Goal: Transaction & Acquisition: Purchase product/service

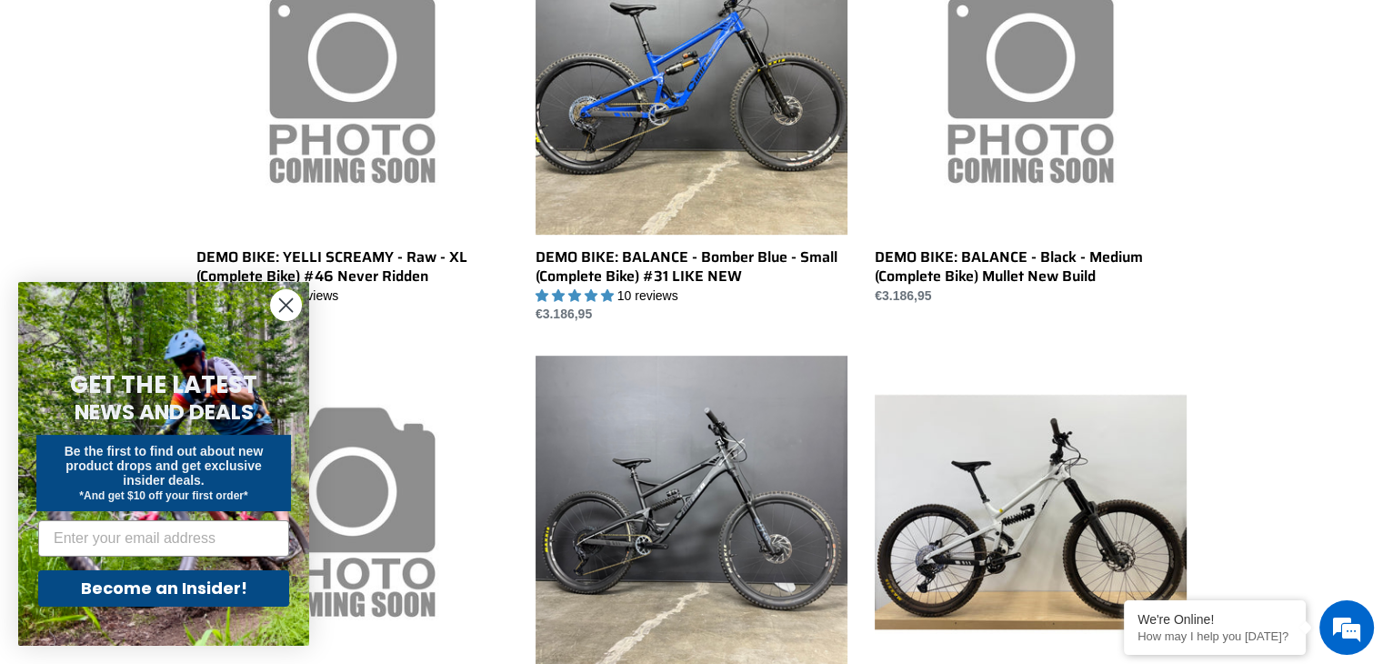
scroll to position [1047, 0]
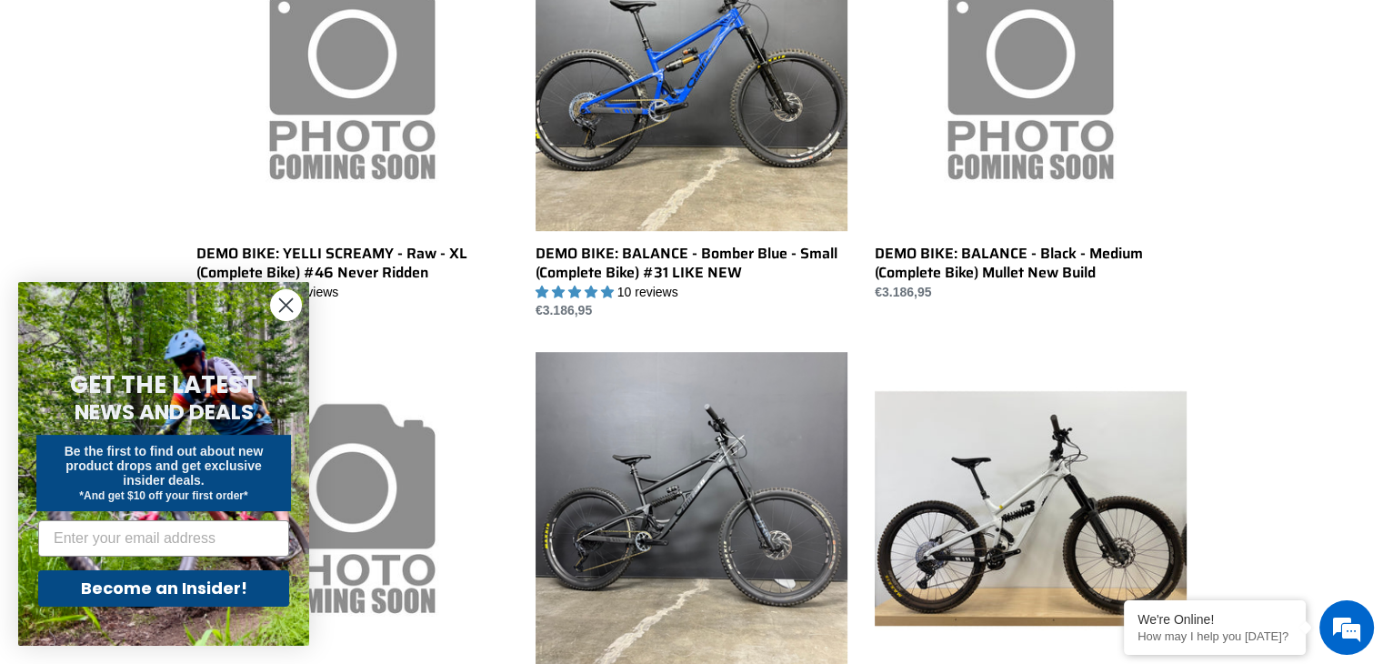
click at [261, 290] on form "GET THE LATEST NEWS AND DEALS Be the first to find out about new product drops …" at bounding box center [163, 464] width 291 height 364
click at [286, 310] on circle "Close dialog" at bounding box center [286, 305] width 30 height 30
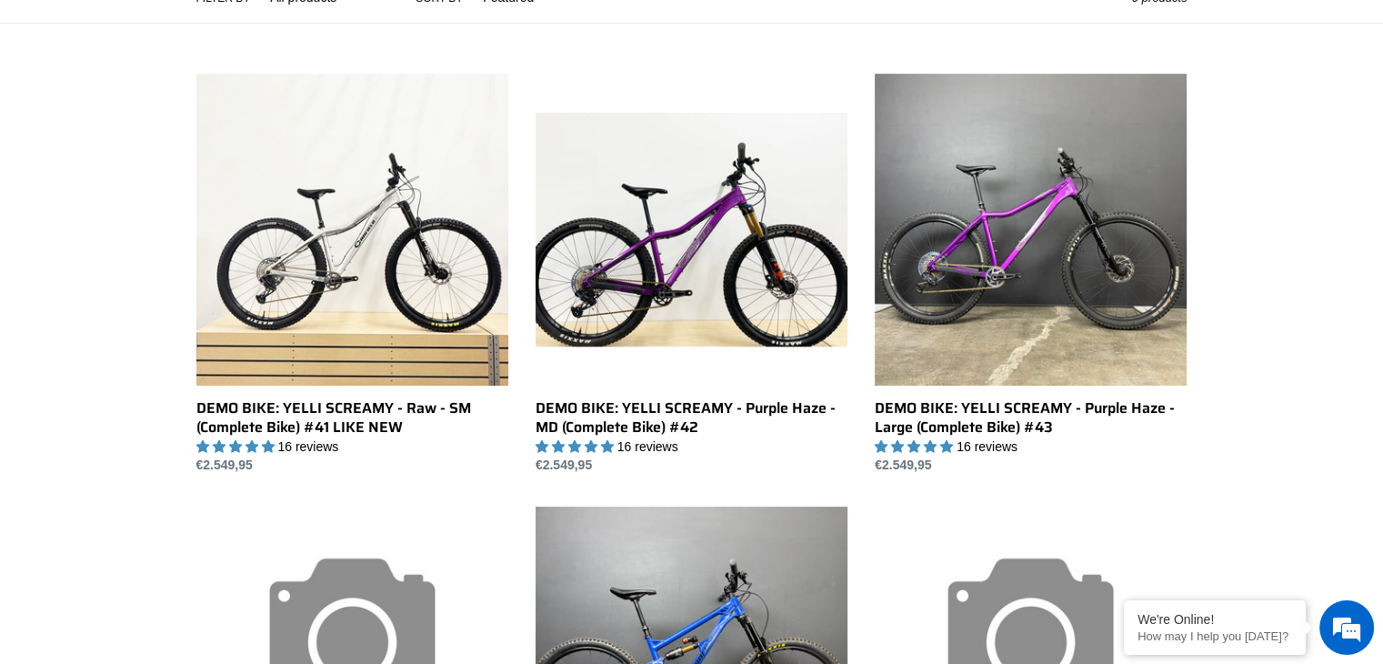
scroll to position [382, 0]
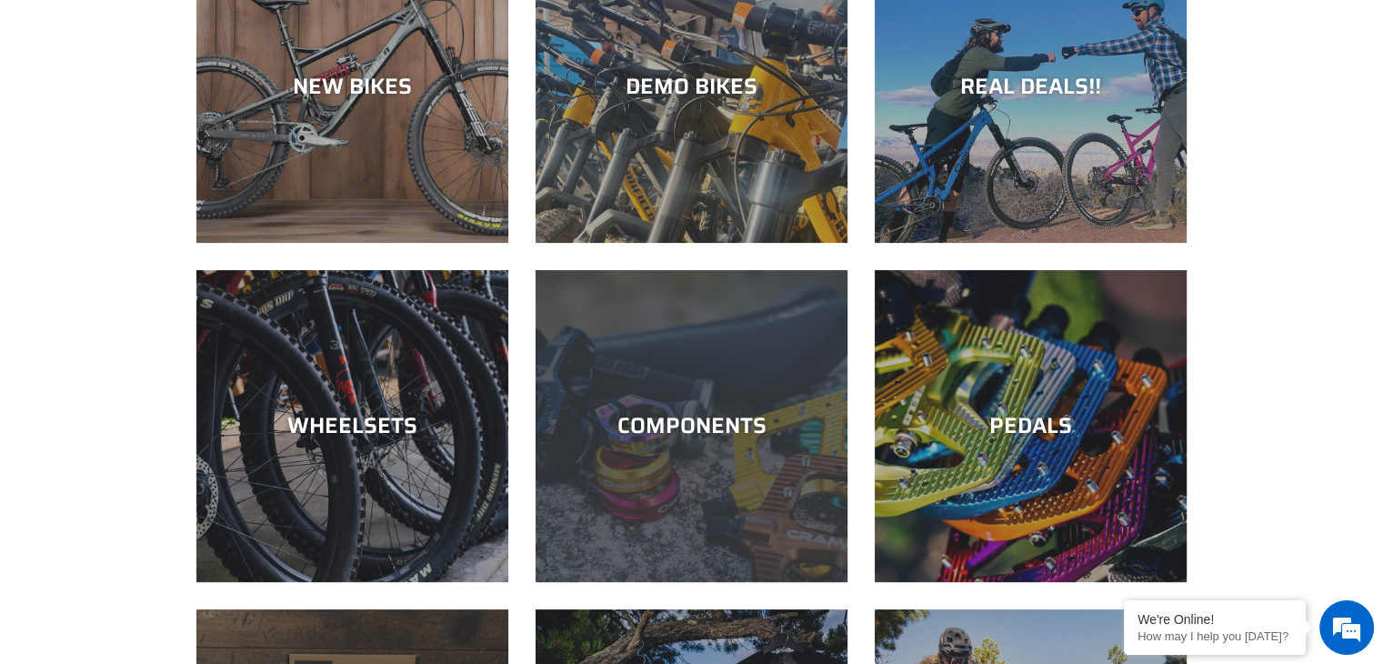
scroll to position [244, 0]
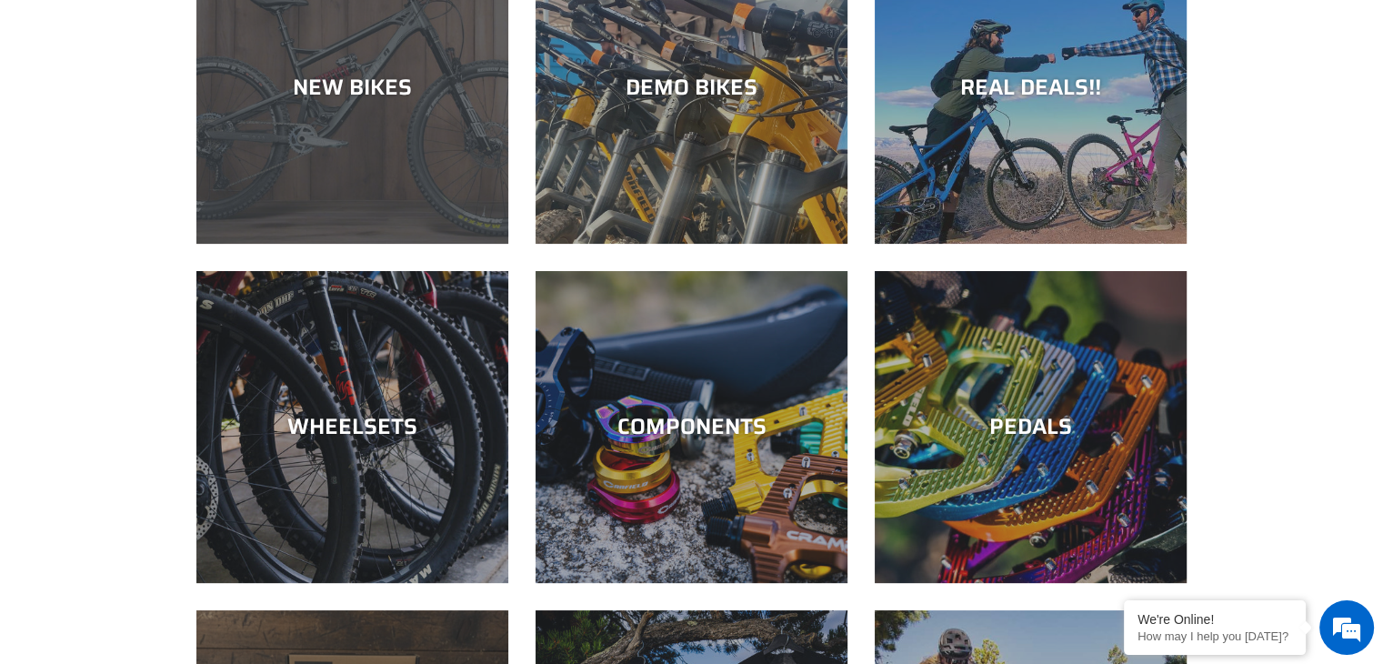
click at [272, 244] on div "NEW BIKES" at bounding box center [352, 244] width 312 height 0
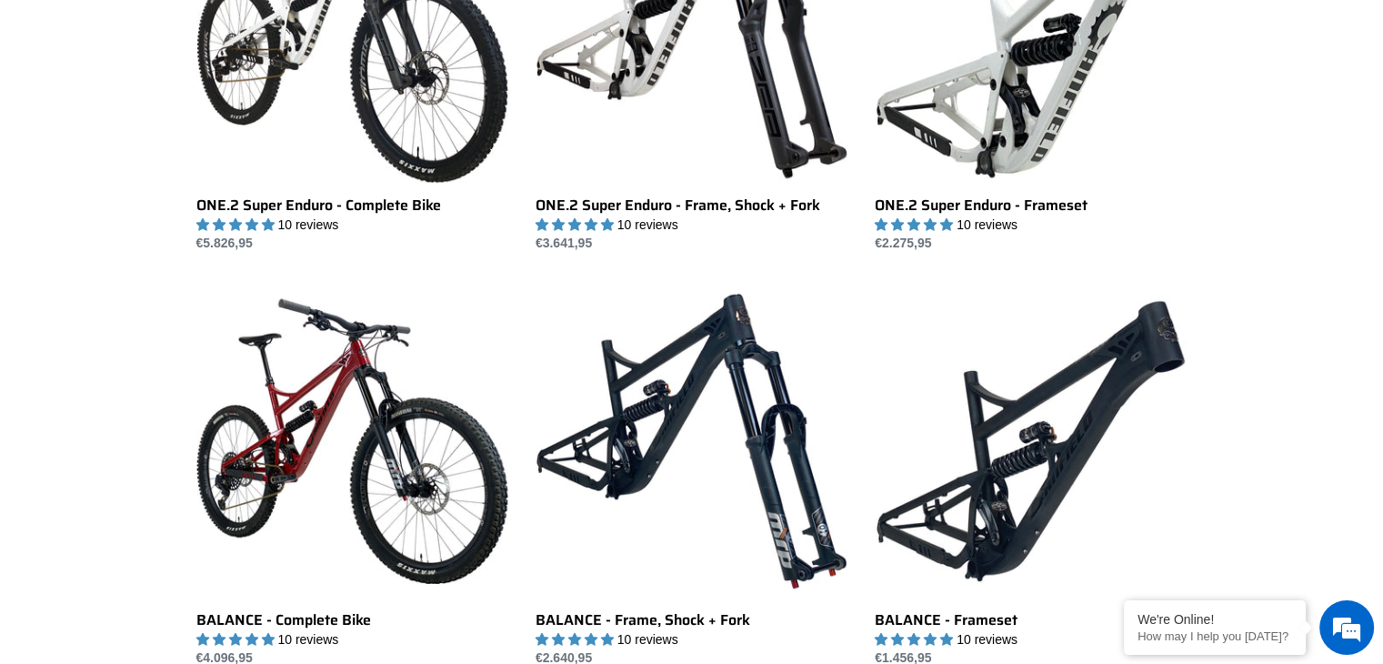
drag, startPoint x: 759, startPoint y: 542, endPoint x: 1189, endPoint y: 306, distance: 490.8
click at [1189, 306] on div "JEDI 29 - Complete Bike JEDI 29 - Complete Bike 7 reviews Regular price €6.372,…" at bounding box center [691, 477] width 1091 height 2870
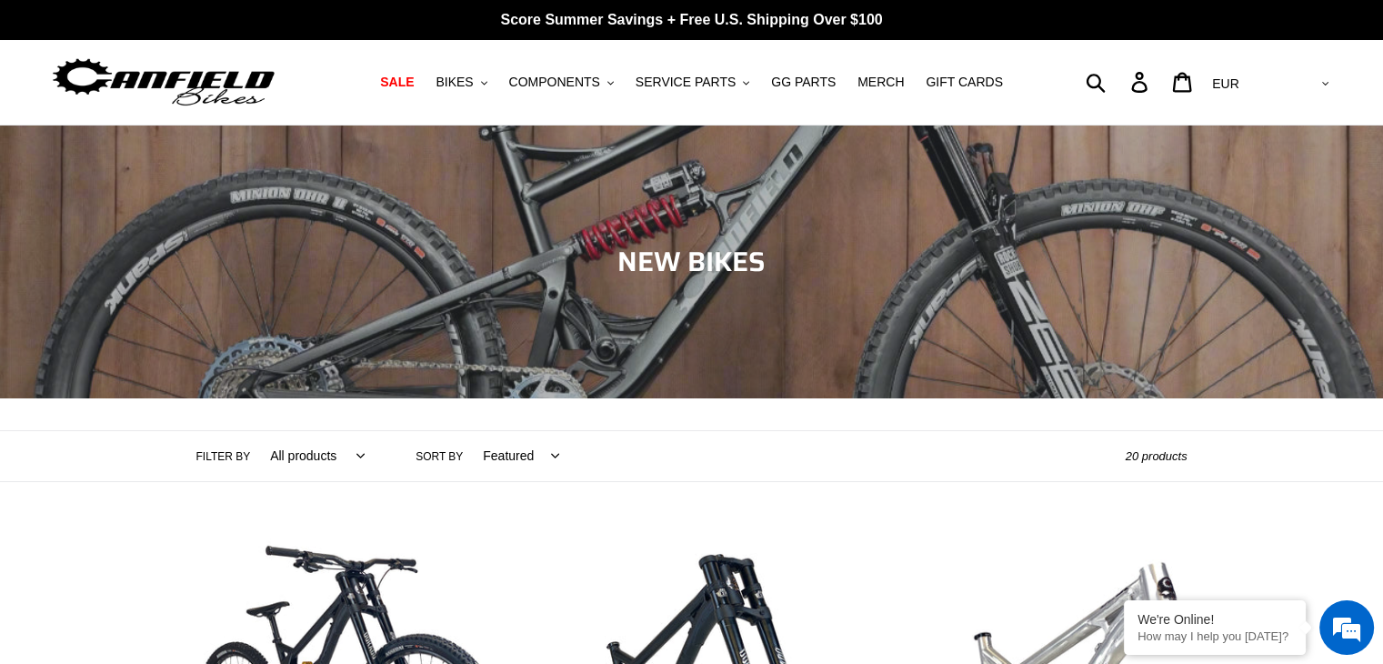
click at [1165, 91] on div "Submit Search Log in Cart 0 items Currency AED AFN ALL AMD ANG AUD AWG AZN BAM …" at bounding box center [1172, 82] width 321 height 40
click at [1119, 77] on form "Submit" at bounding box center [1065, 82] width 107 height 40
type input "tilt"
click at [1075, 62] on button "Submit" at bounding box center [1097, 82] width 45 height 40
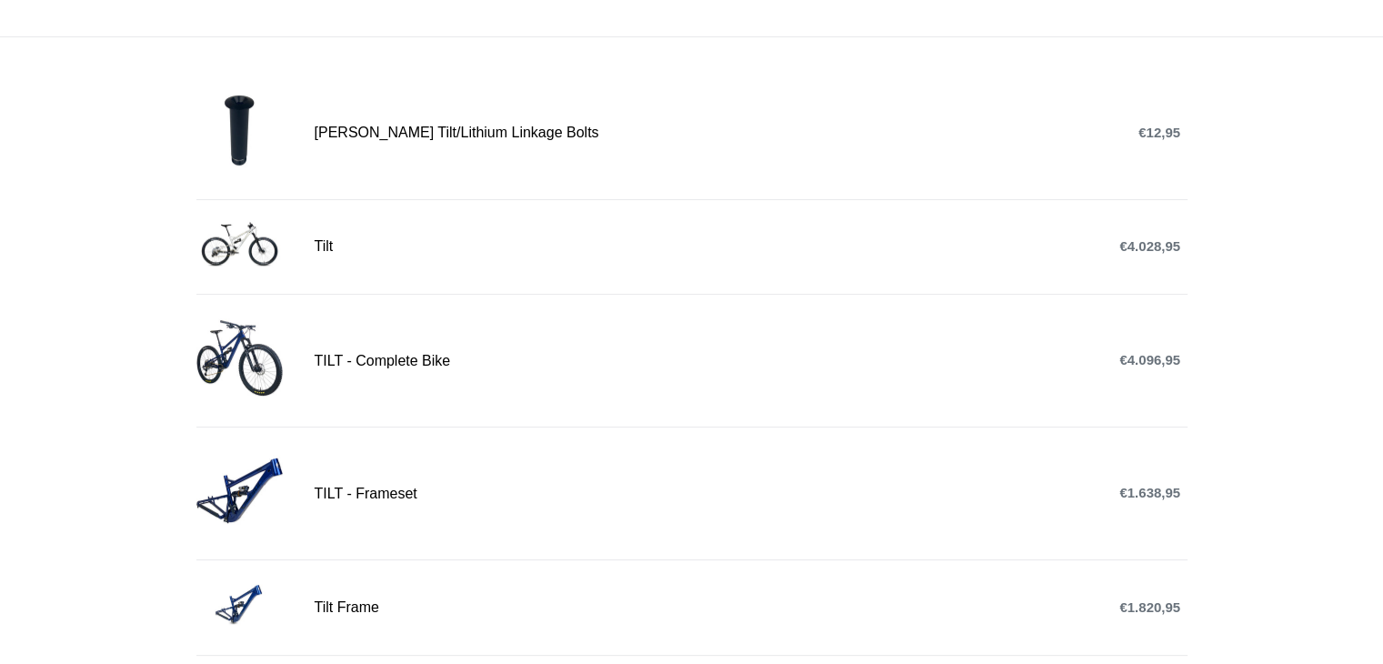
scroll to position [335, 0]
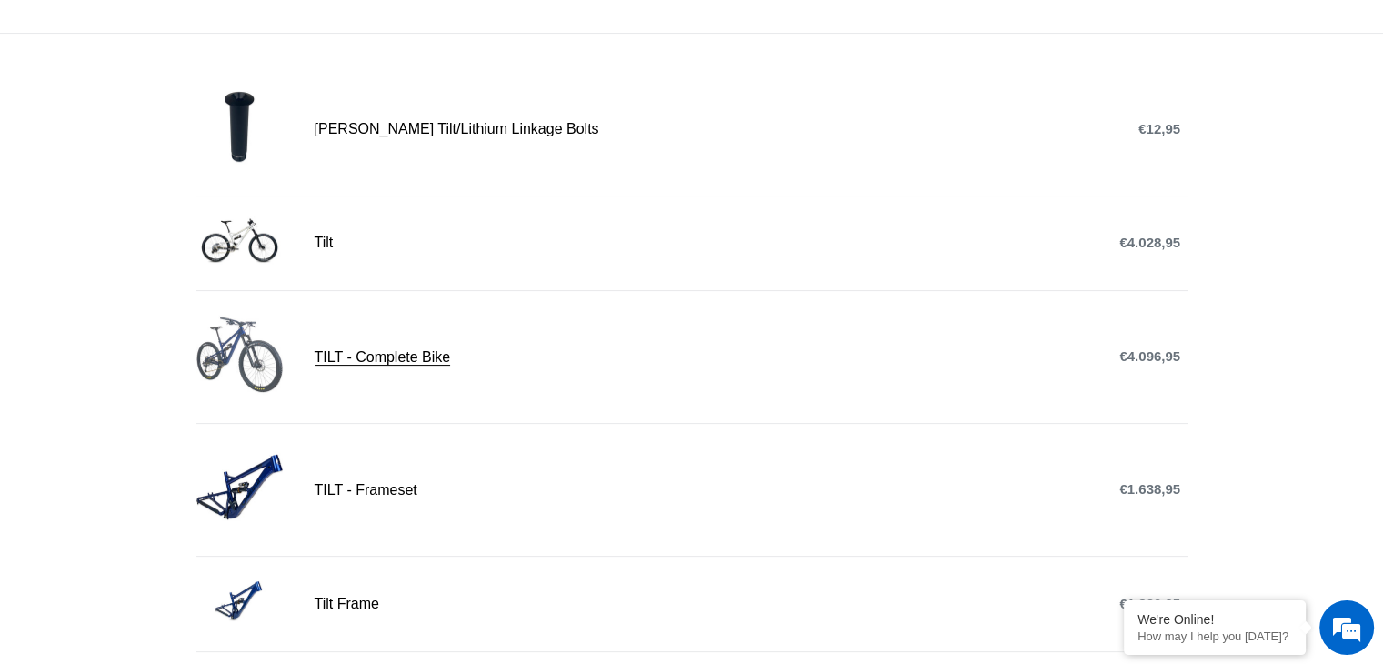
click at [406, 346] on link "TILT - Complete Bike" at bounding box center [691, 357] width 991 height 92
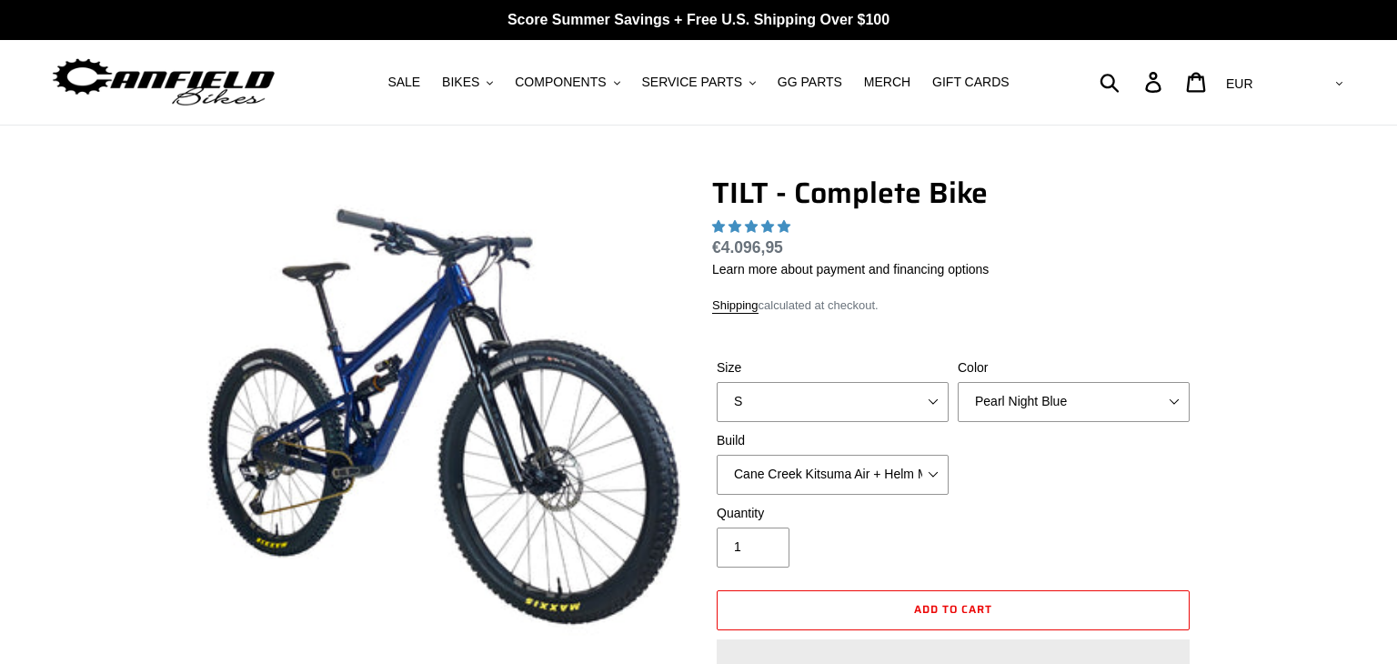
click at [365, 351] on img at bounding box center [443, 416] width 475 height 475
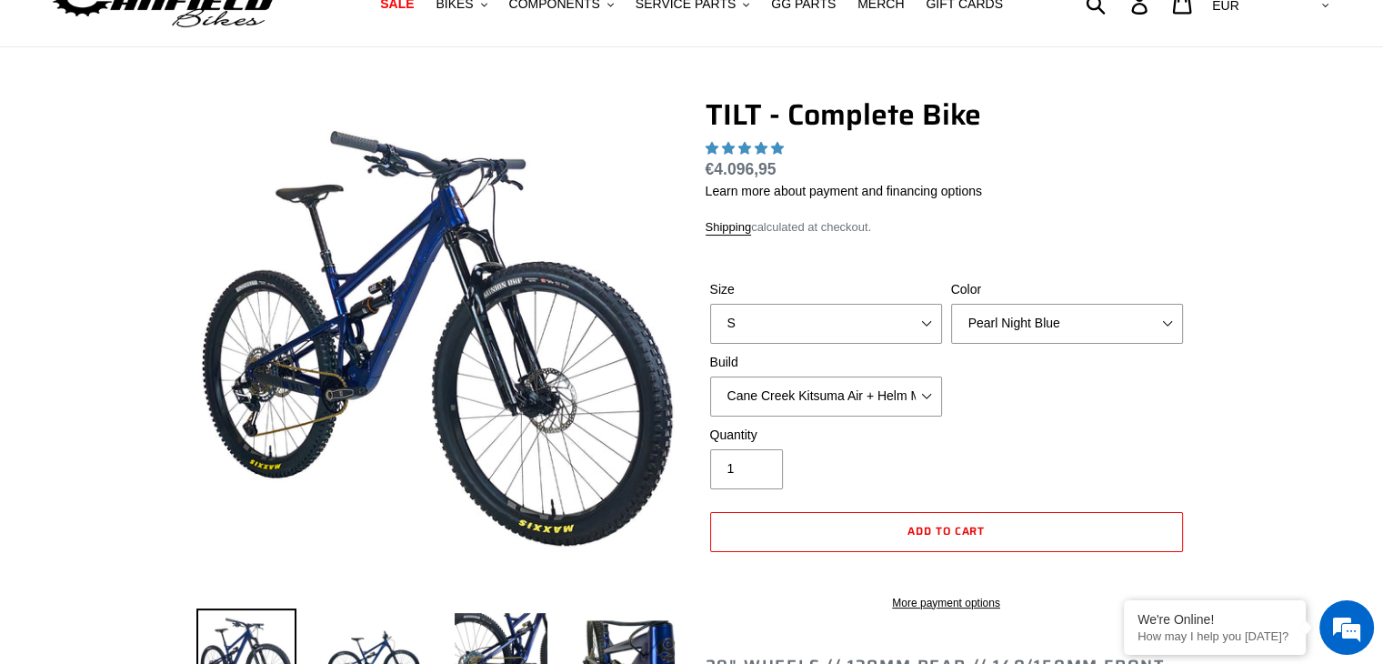
scroll to position [79, 0]
select select "highest-rating"
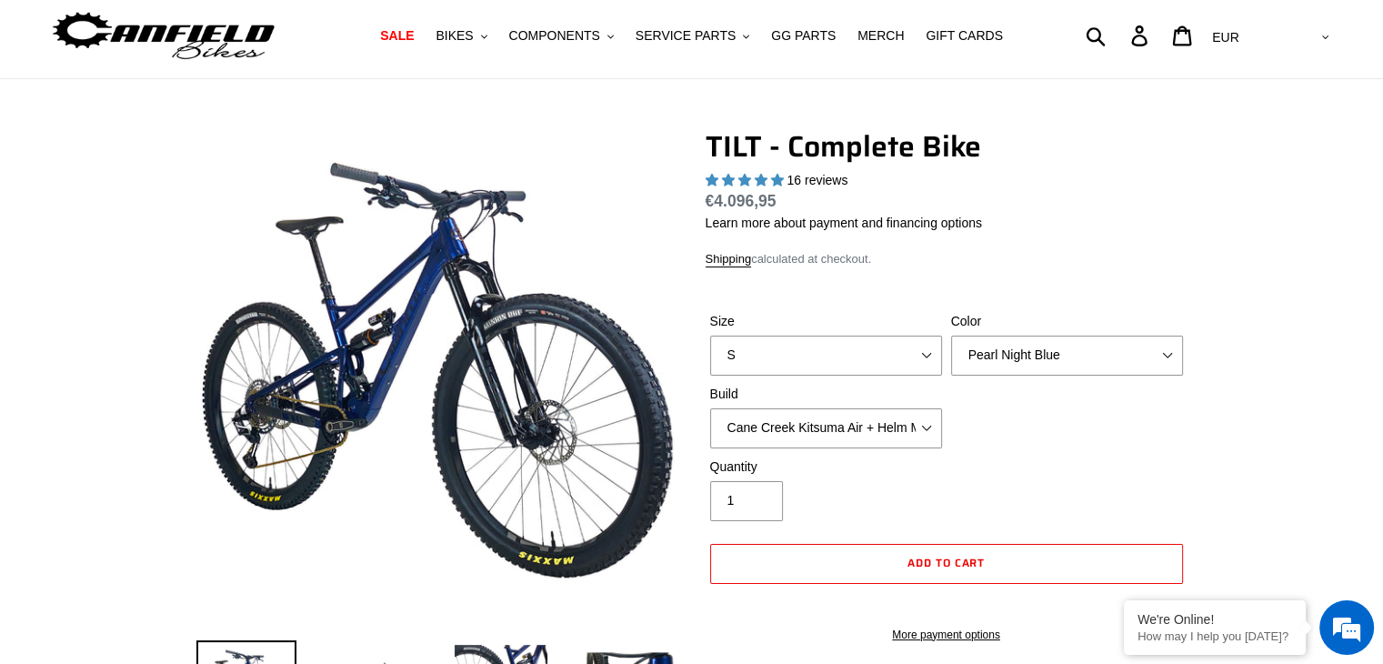
scroll to position [0, 0]
